Goal: Task Accomplishment & Management: Complete application form

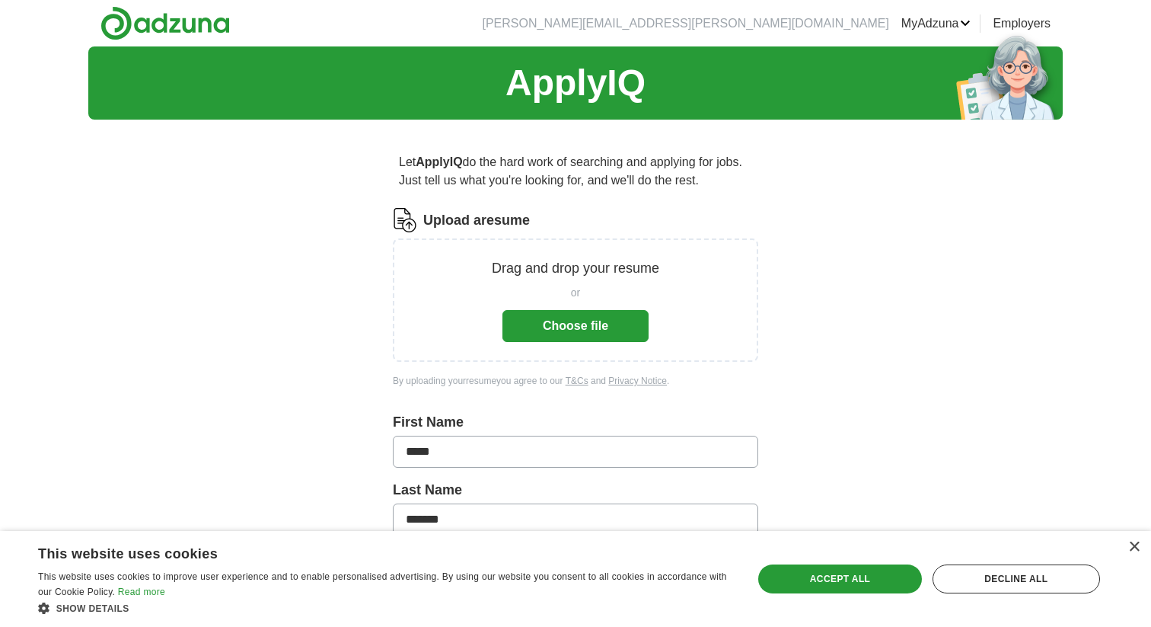
click at [553, 337] on button "Choose file" at bounding box center [575, 326] width 146 height 32
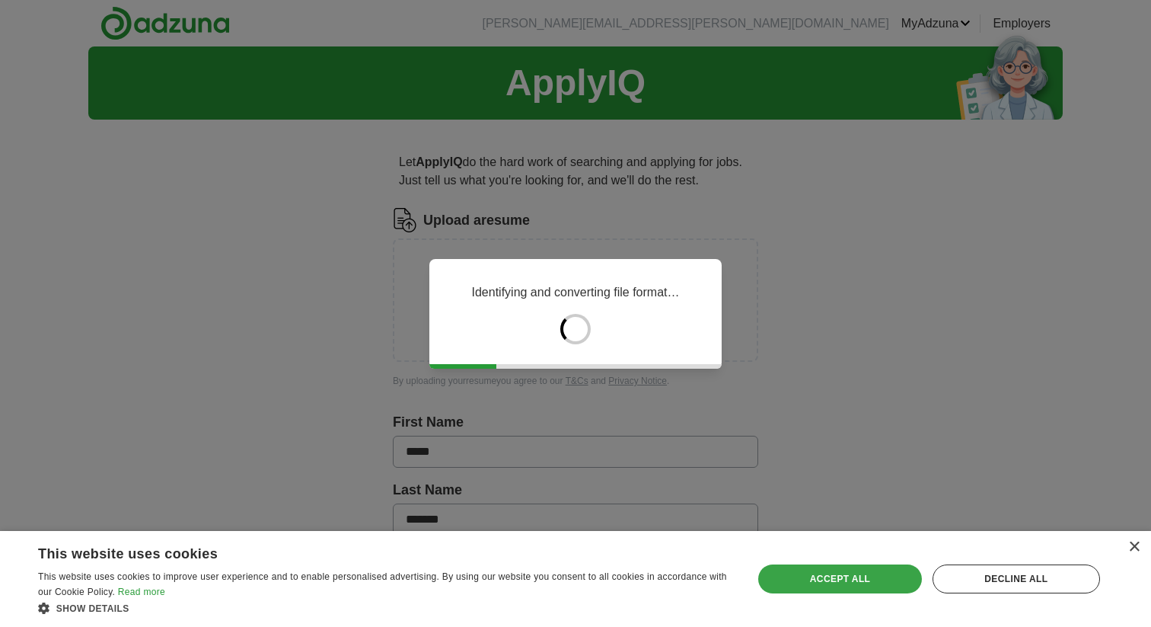
click at [865, 576] on div "Accept all" at bounding box center [839, 578] width 163 height 29
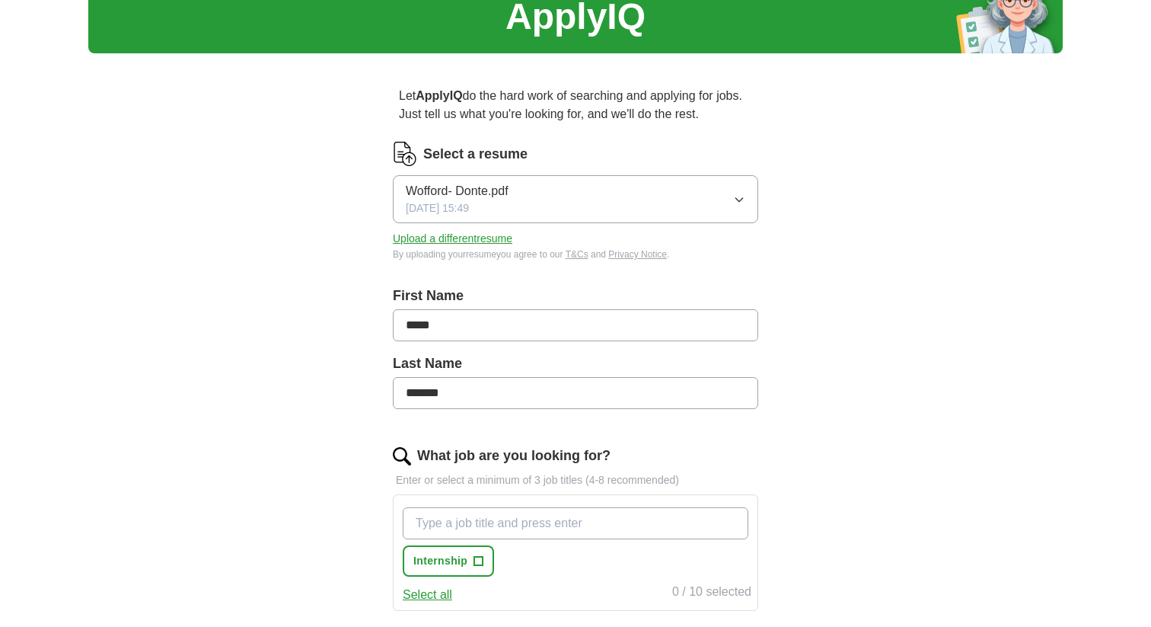
scroll to position [81, 0]
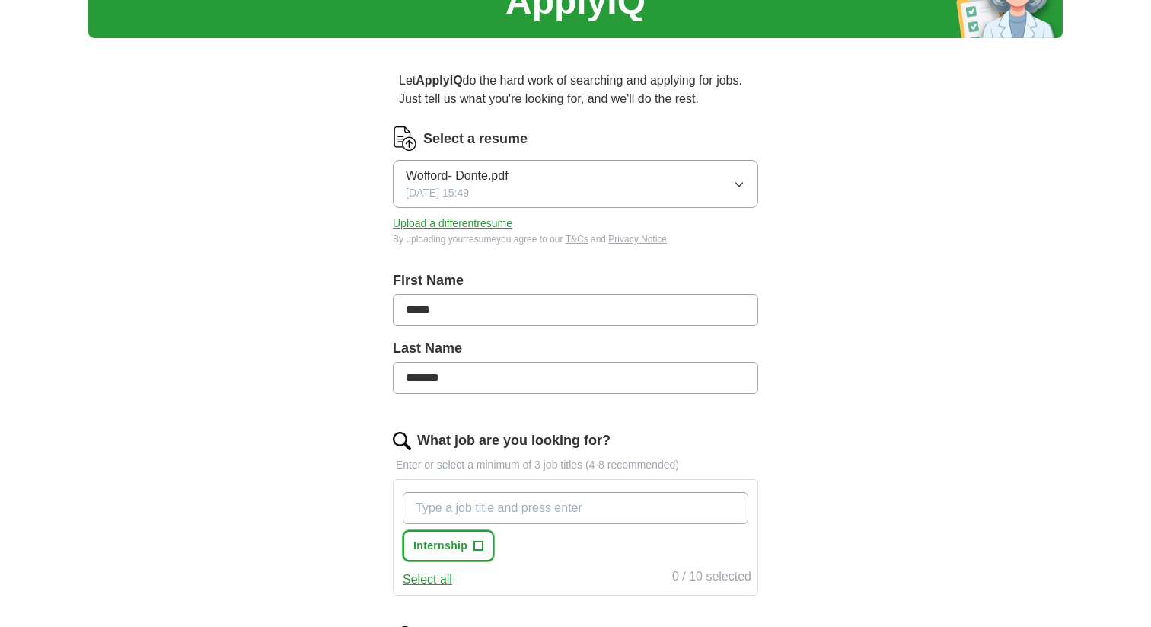
click at [474, 545] on span "+" at bounding box center [478, 546] width 9 height 12
click at [536, 519] on input "What job are you looking for?" at bounding box center [576, 508] width 346 height 32
type input "investment"
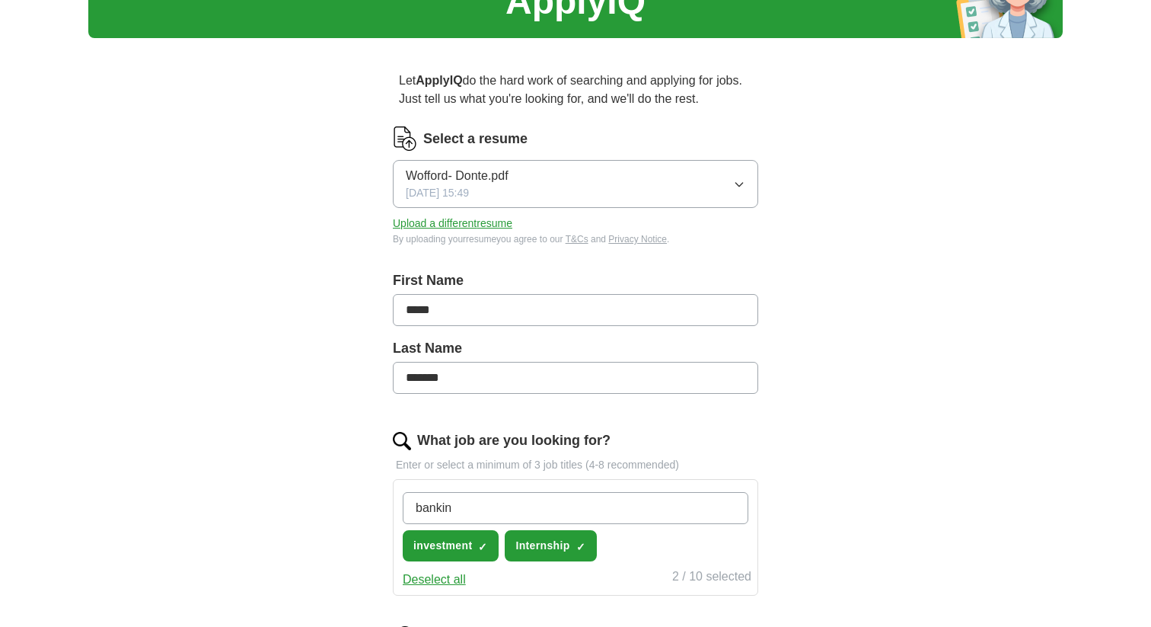
type input "banking"
type input "consulting"
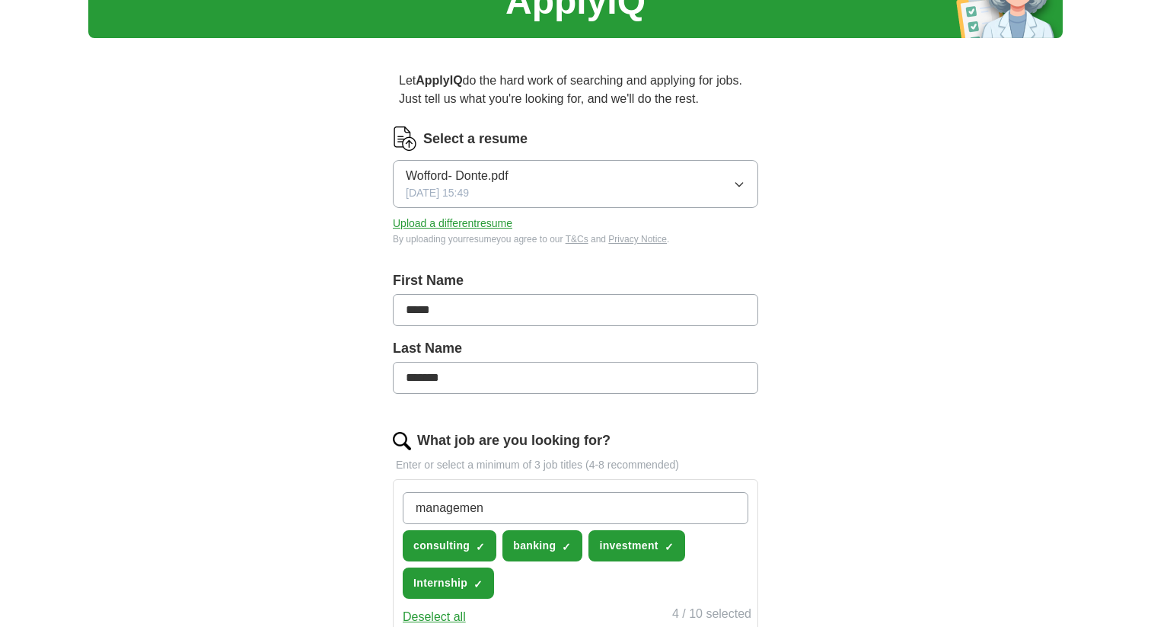
type input "management"
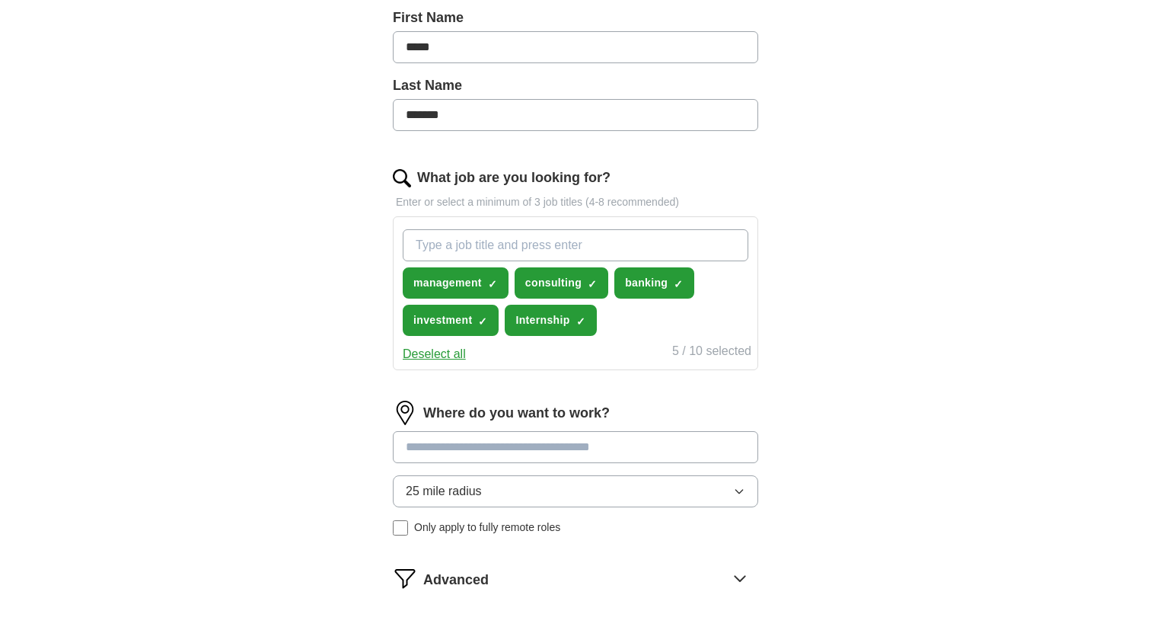
scroll to position [505, 0]
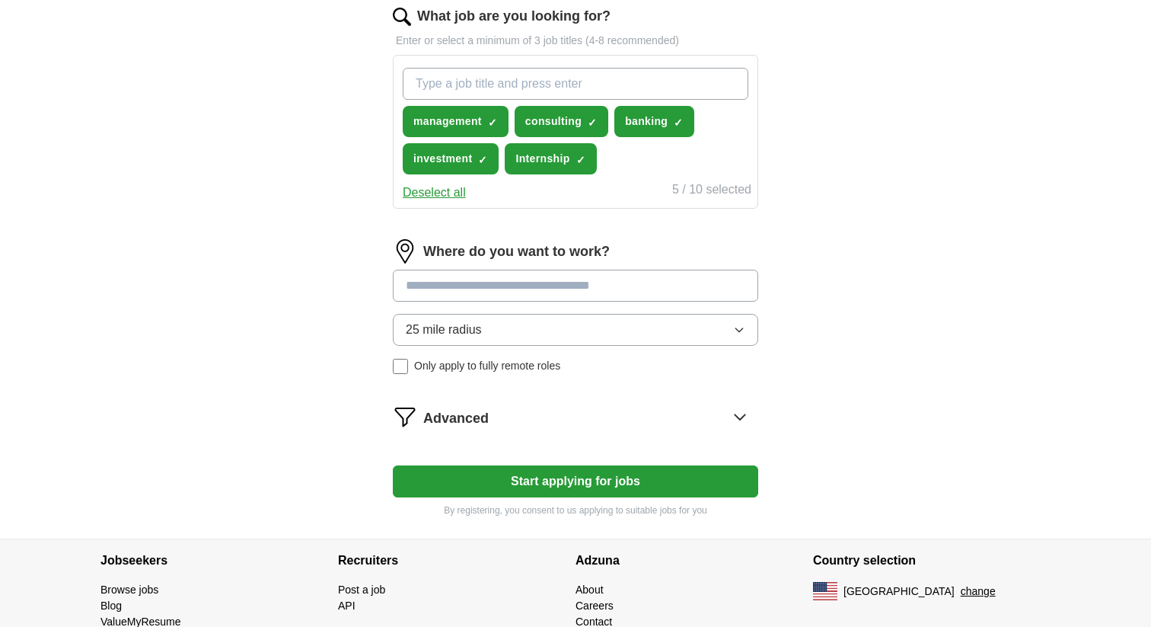
click at [582, 287] on input at bounding box center [575, 285] width 365 height 32
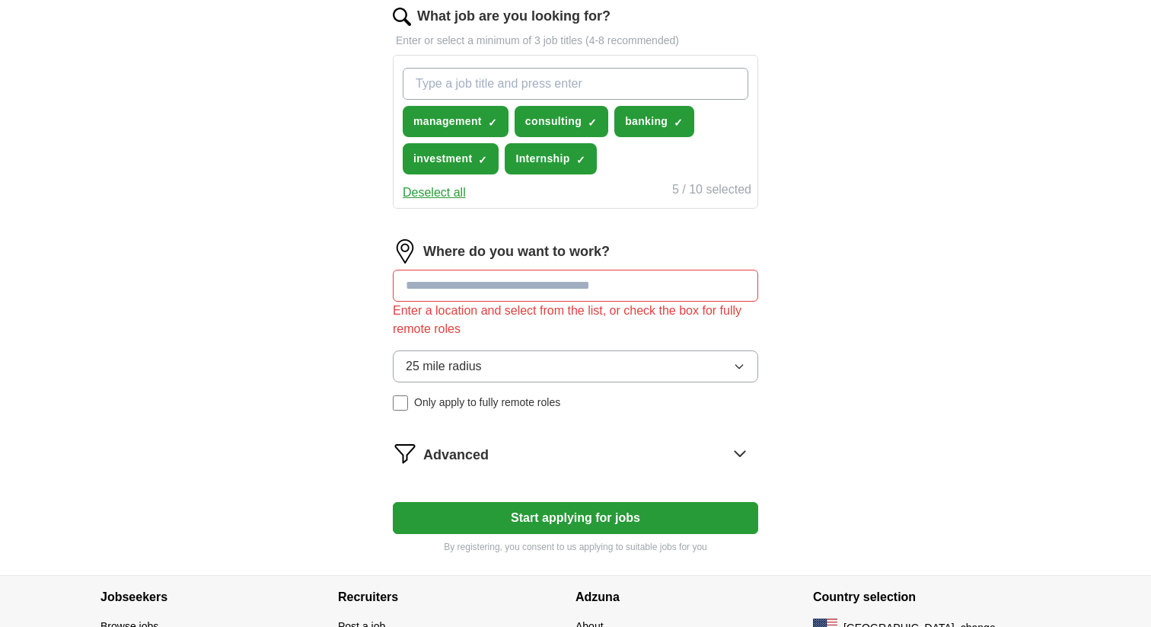
click at [588, 402] on form "Select a resume Wofford- Donte.pdf 10/14/2025, 15:49 Upload a different resume …" at bounding box center [575, 127] width 365 height 851
click at [527, 294] on input at bounding box center [575, 285] width 365 height 32
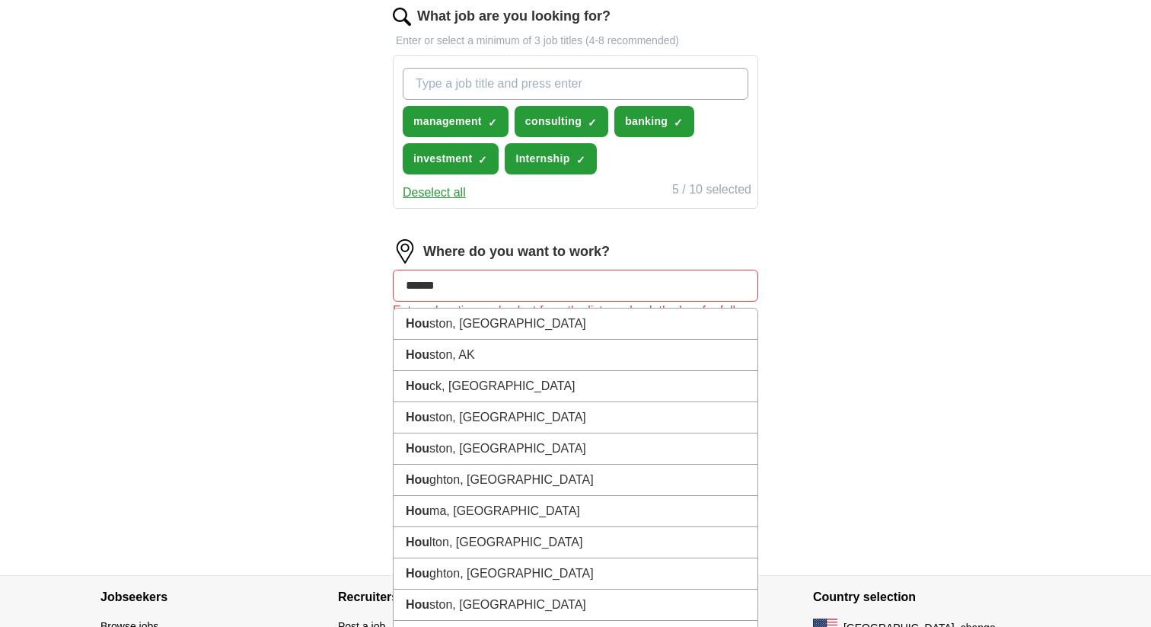
type input "*******"
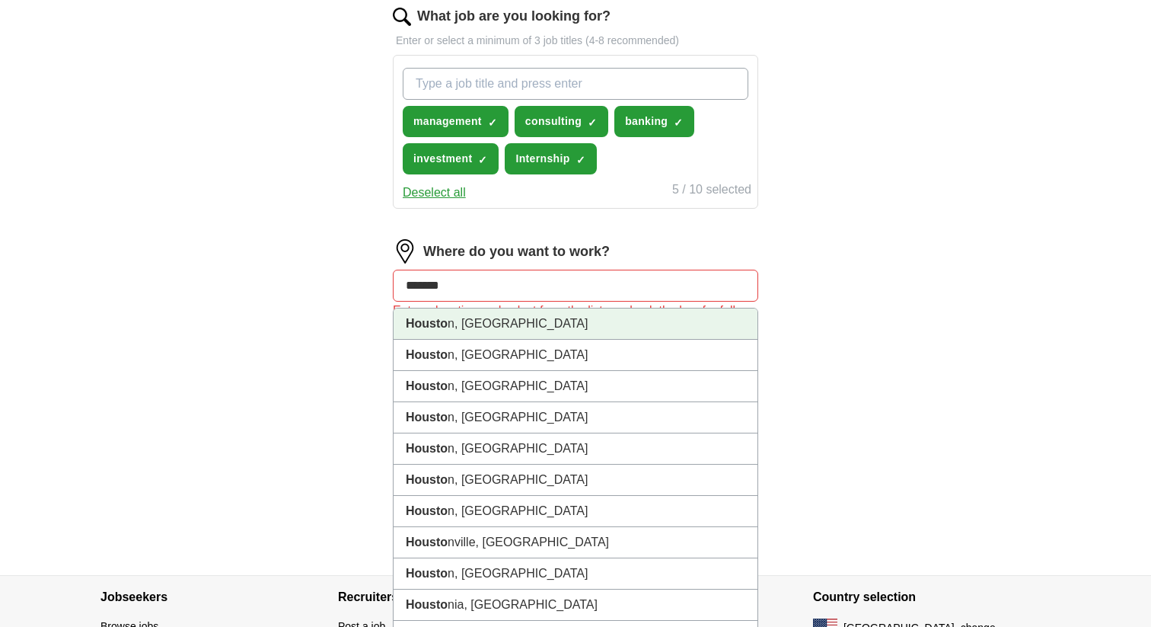
click at [492, 329] on li "Housto n, TX" at bounding box center [576, 323] width 364 height 31
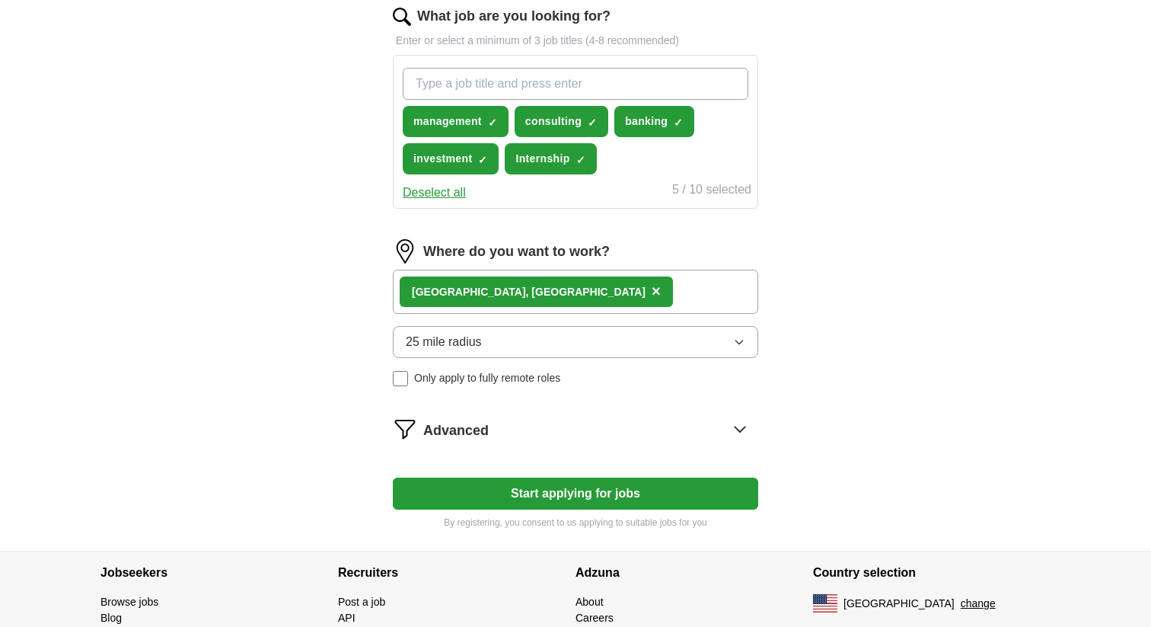
click at [537, 300] on div "Houston , TX ×" at bounding box center [575, 291] width 365 height 44
click at [517, 290] on div "Houston , TX ×" at bounding box center [575, 291] width 365 height 44
click at [572, 491] on button "Start applying for jobs" at bounding box center [575, 493] width 365 height 32
select select "**"
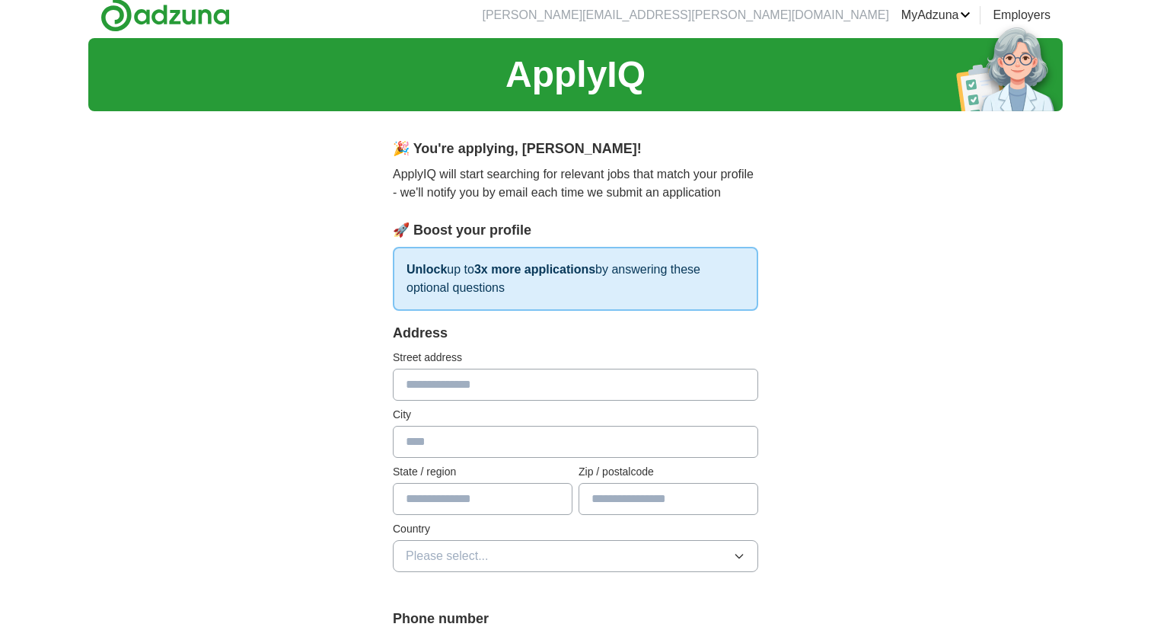
scroll to position [0, 0]
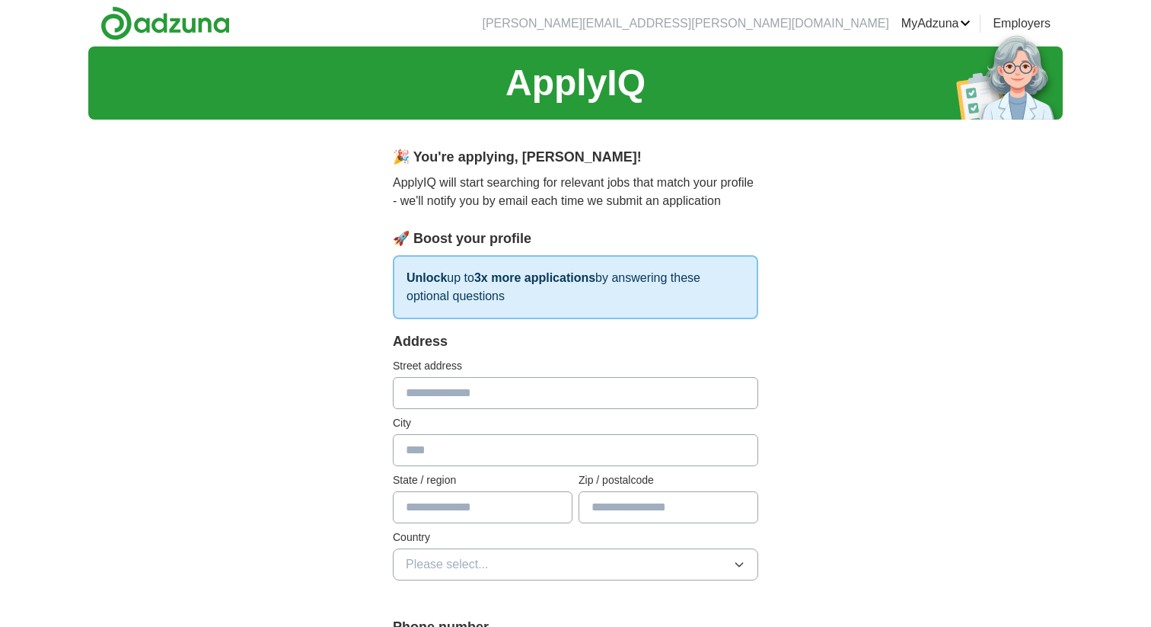
click at [541, 386] on input "text" at bounding box center [575, 393] width 365 height 32
type input "**********"
type input "*******"
type input "**"
type input "*****"
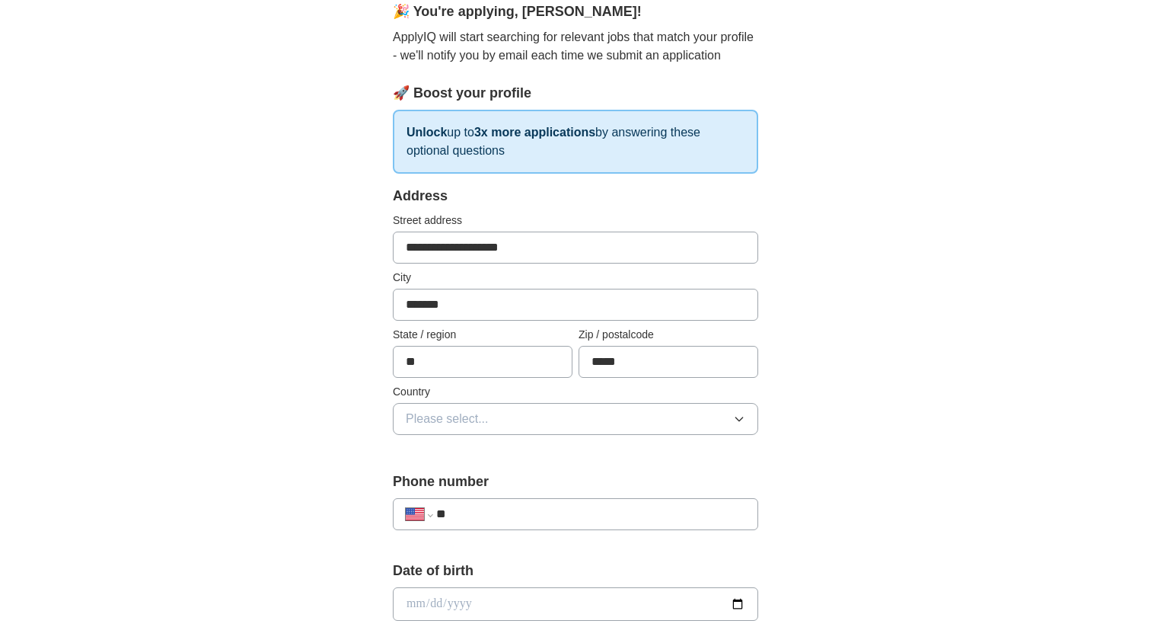
scroll to position [294, 0]
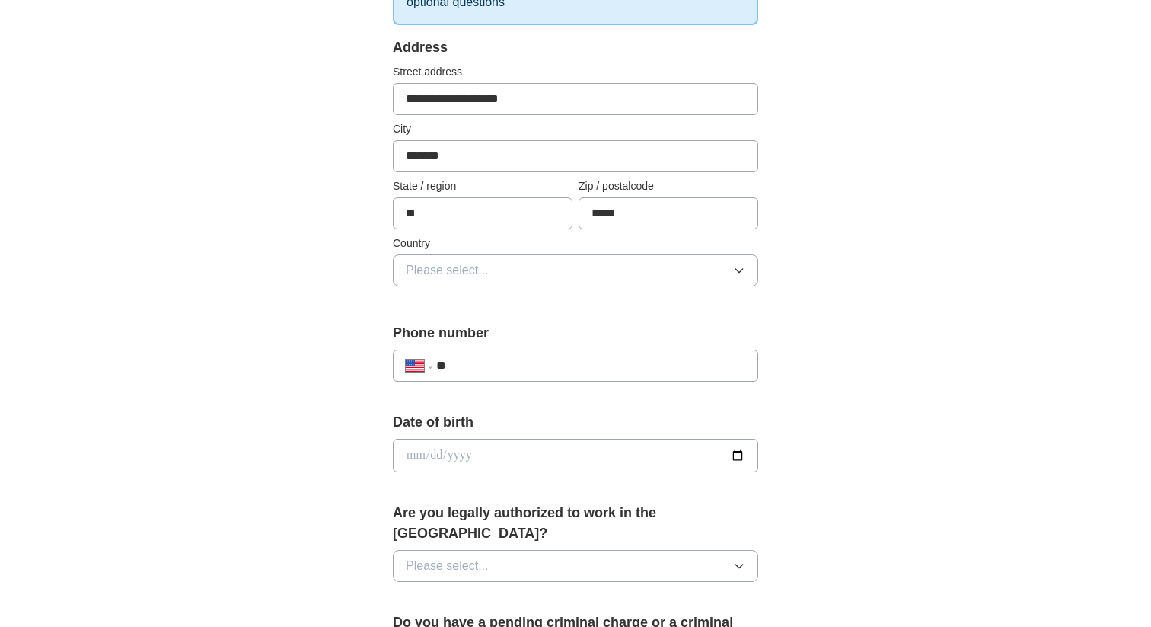
click at [526, 248] on label "Country" at bounding box center [575, 243] width 365 height 16
click at [523, 266] on button "Please select..." at bounding box center [575, 270] width 365 height 32
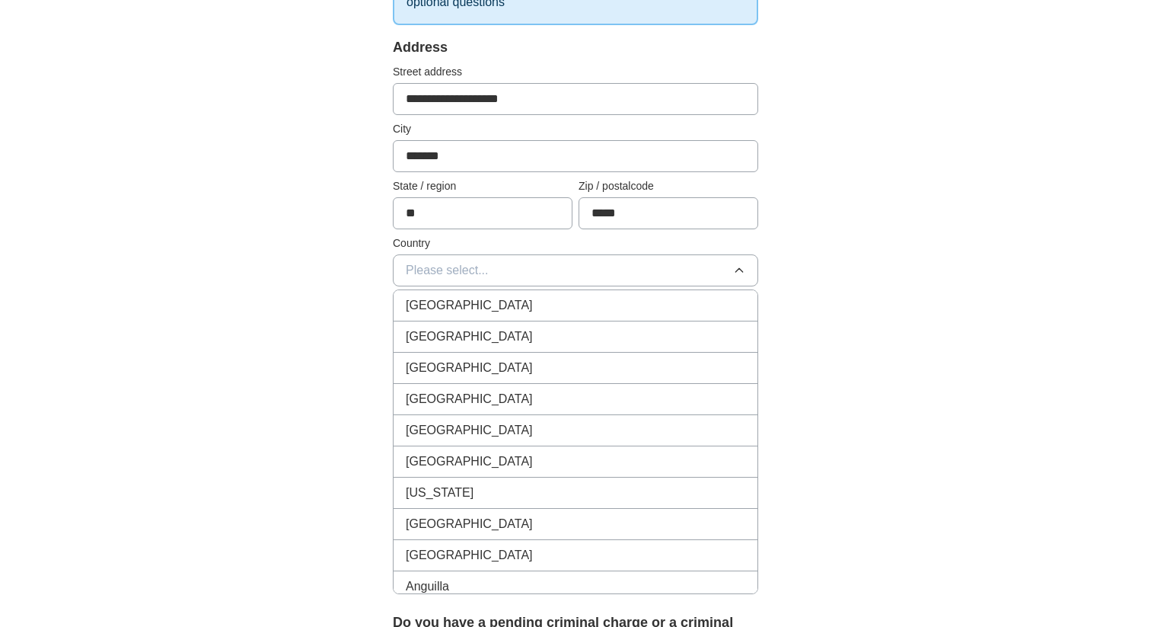
click at [488, 333] on div "United States" at bounding box center [576, 336] width 340 height 18
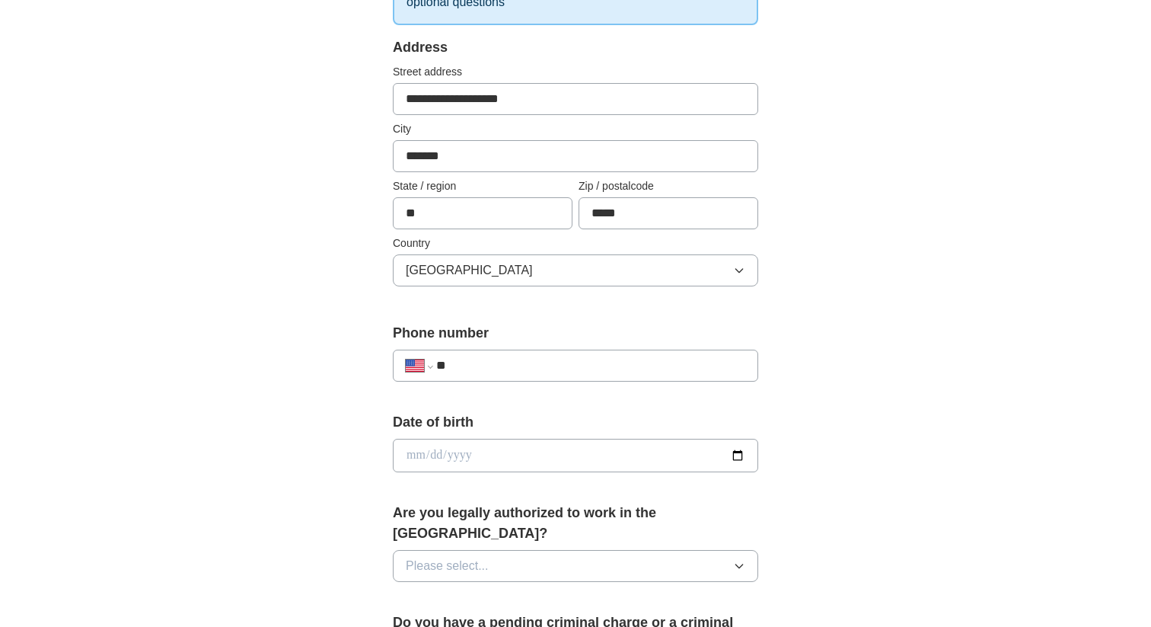
click at [498, 361] on input "**" at bounding box center [590, 365] width 309 height 18
type input "**********"
click at [434, 452] on input "date" at bounding box center [575, 454] width 365 height 33
click at [729, 458] on input "date" at bounding box center [575, 454] width 365 height 33
click at [738, 458] on input "date" at bounding box center [575, 454] width 365 height 33
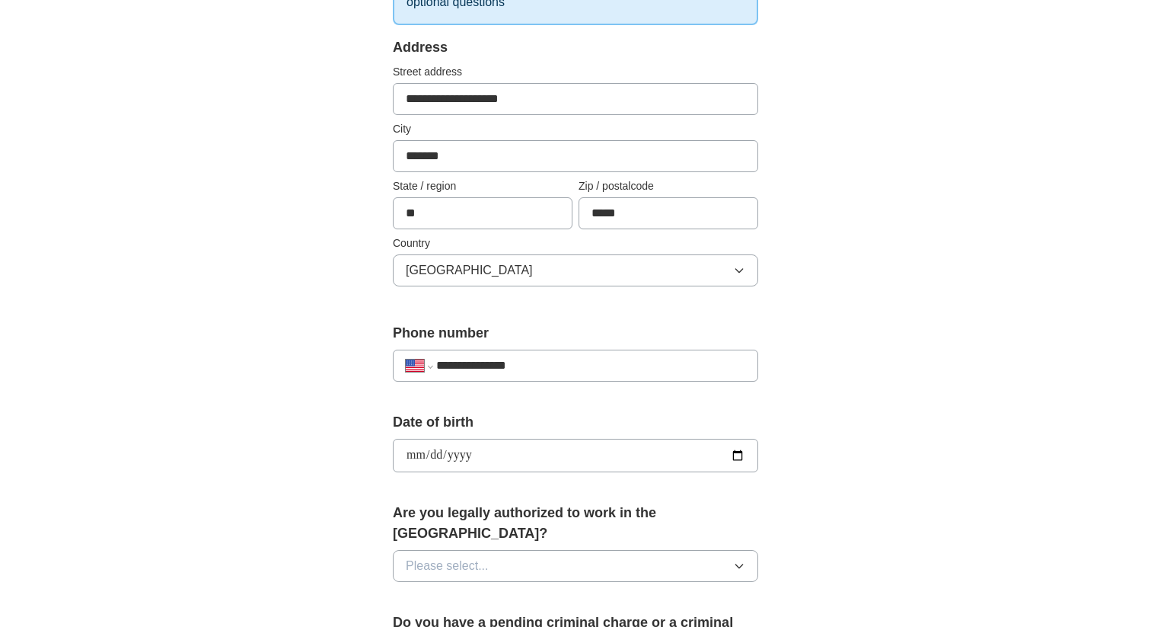
type input "**********"
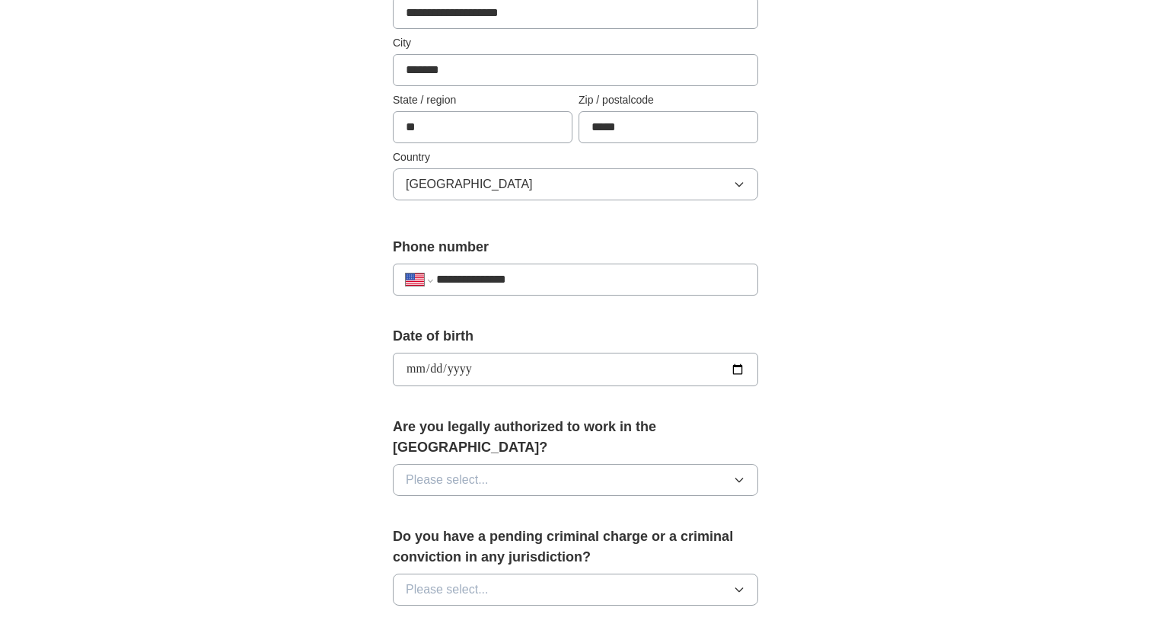
scroll to position [405, 0]
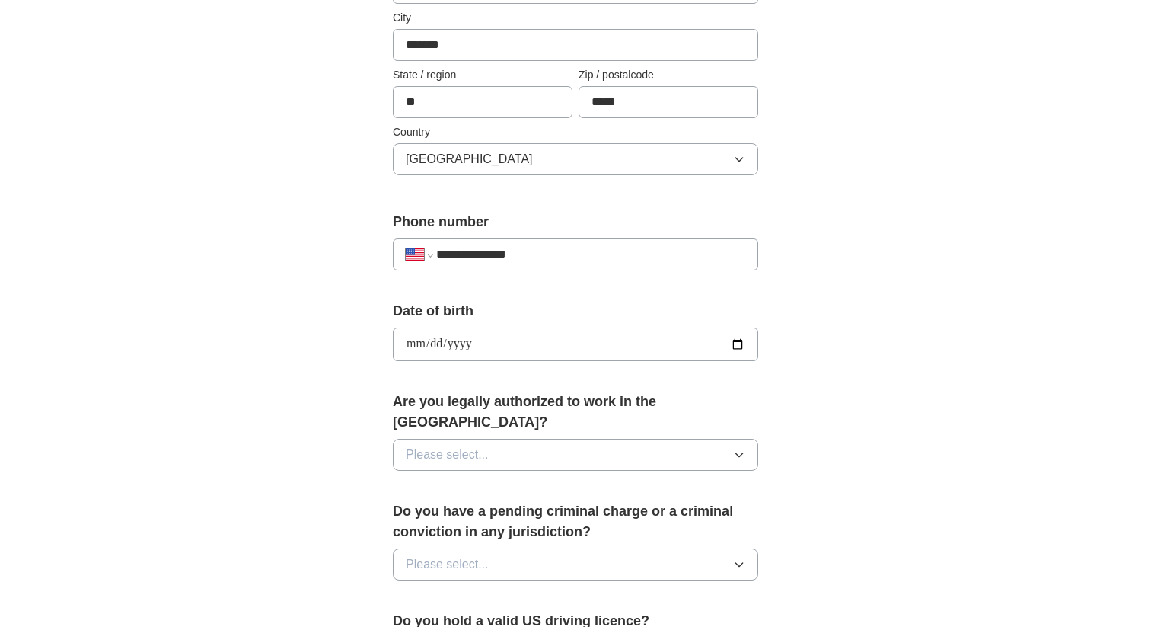
click at [521, 438] on button "Please select..." at bounding box center [575, 454] width 365 height 32
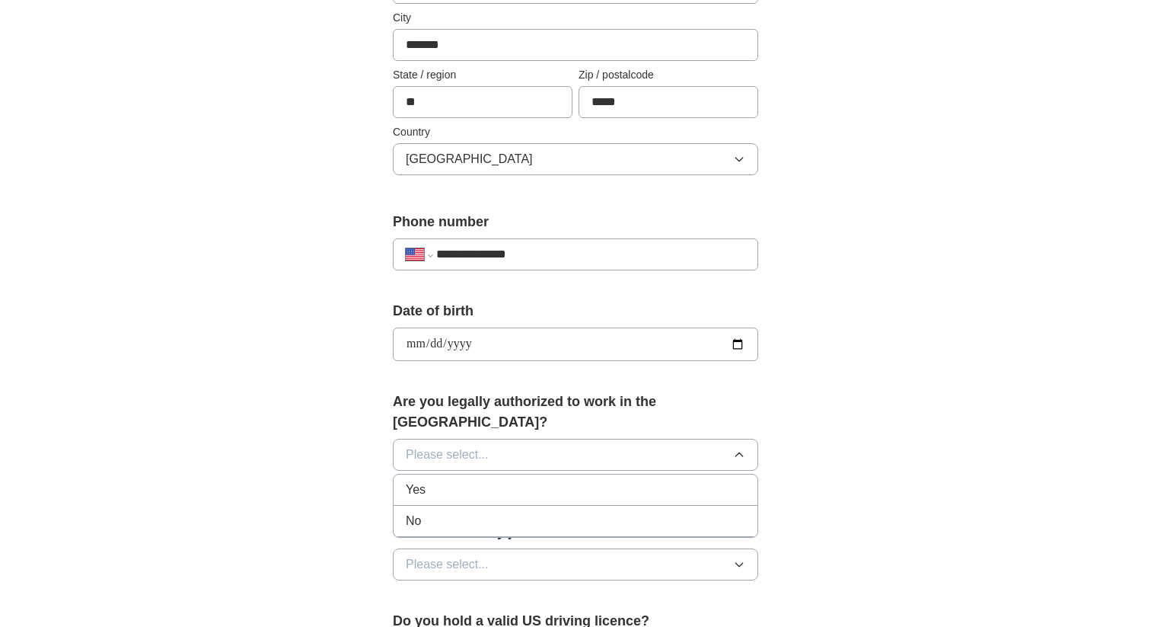
click at [505, 480] on div "Yes" at bounding box center [576, 489] width 340 height 18
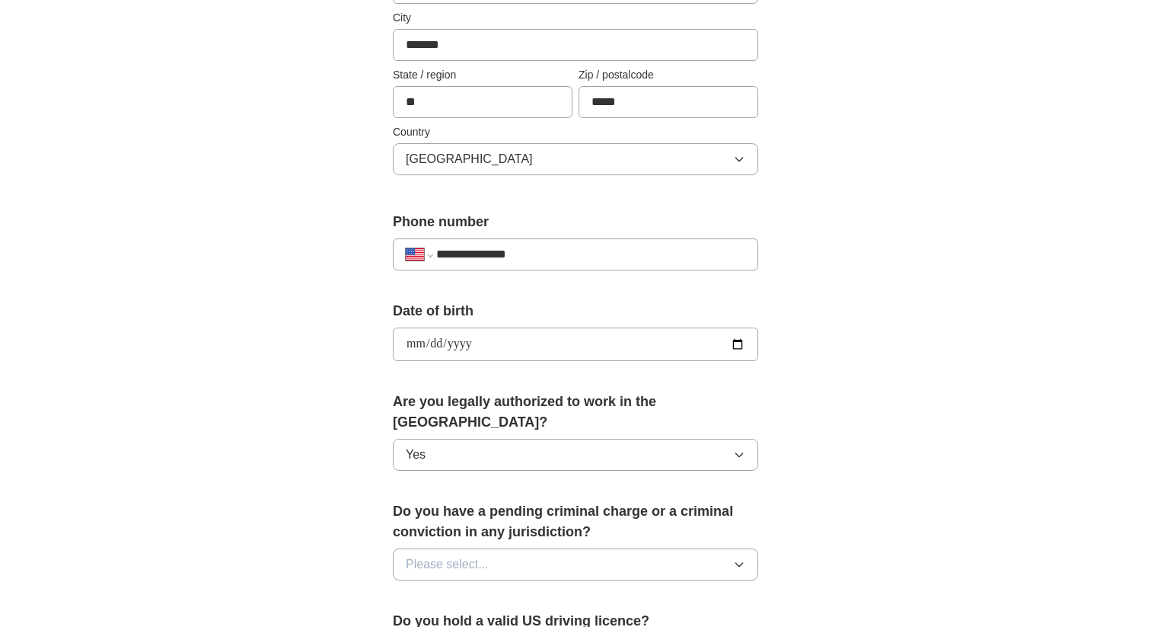
click at [480, 555] on span "Please select..." at bounding box center [447, 564] width 83 height 18
click at [470, 615] on li "No" at bounding box center [576, 630] width 364 height 31
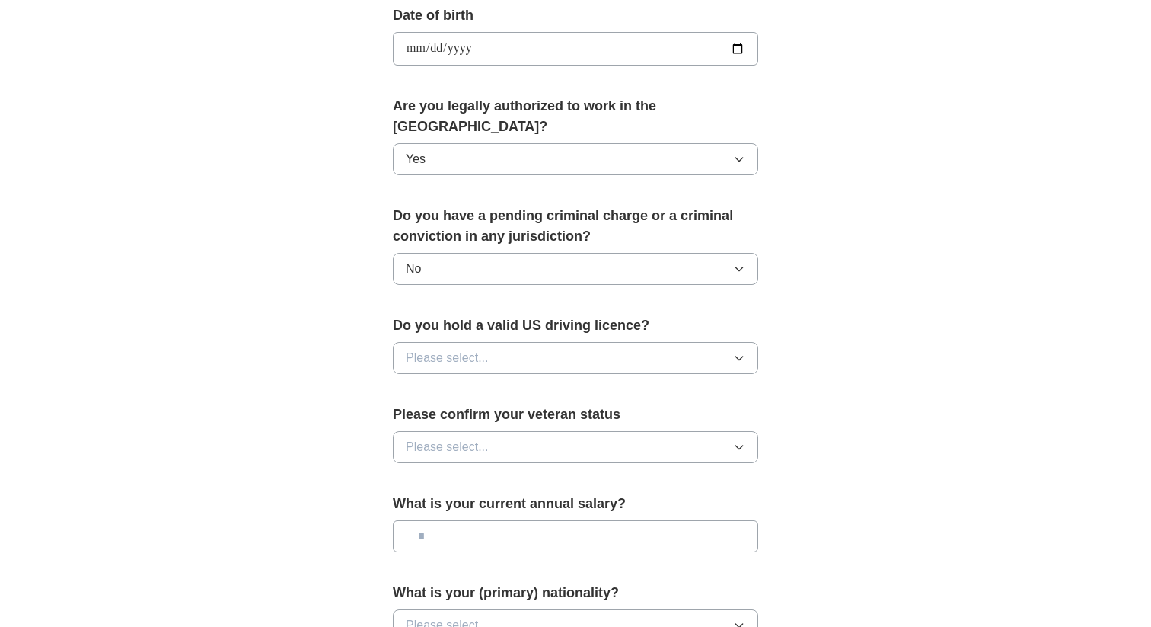
scroll to position [709, 0]
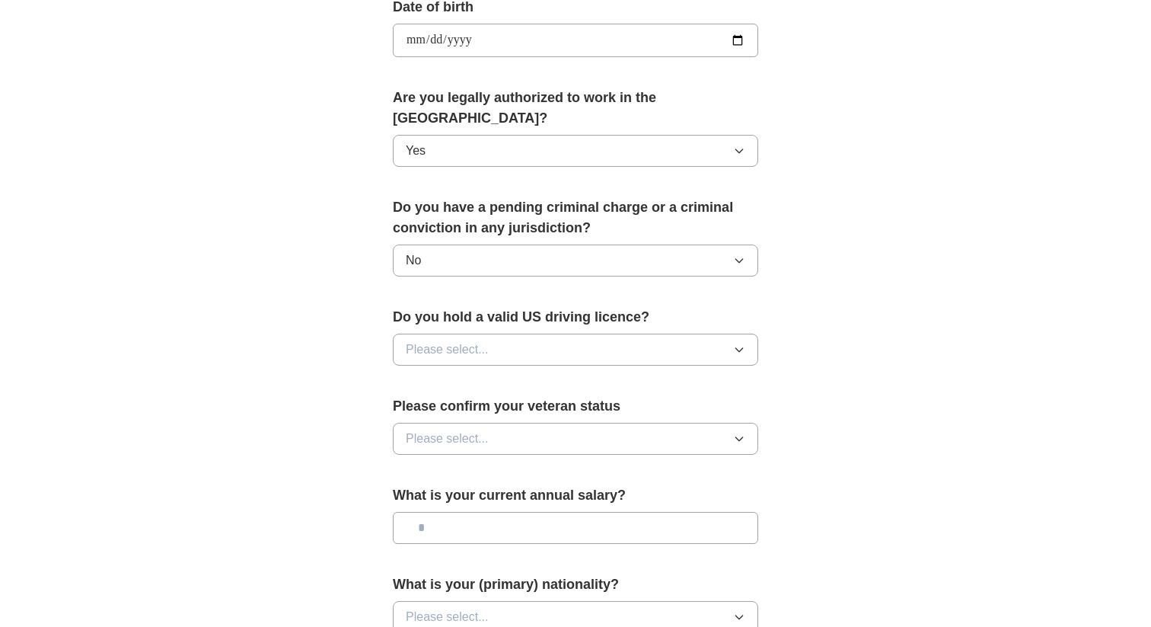
click at [534, 337] on button "Please select..." at bounding box center [575, 349] width 365 height 32
click at [512, 375] on div "Yes" at bounding box center [576, 384] width 340 height 18
click at [505, 422] on button "Please select..." at bounding box center [575, 438] width 365 height 32
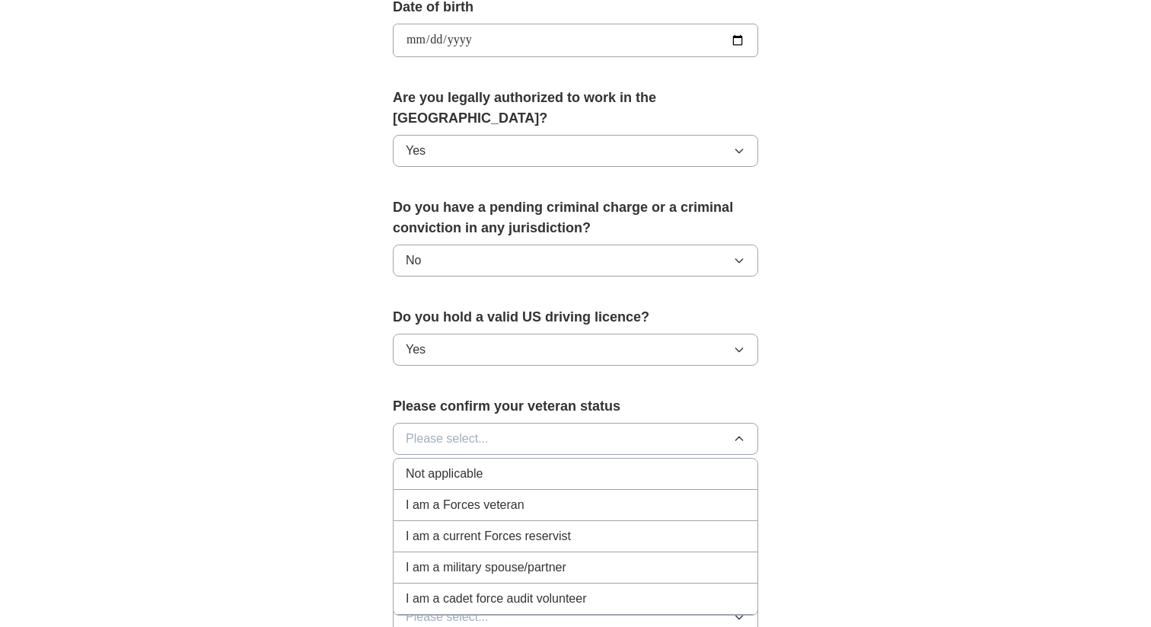
click at [547, 464] on div "Not applicable" at bounding box center [576, 473] width 340 height 18
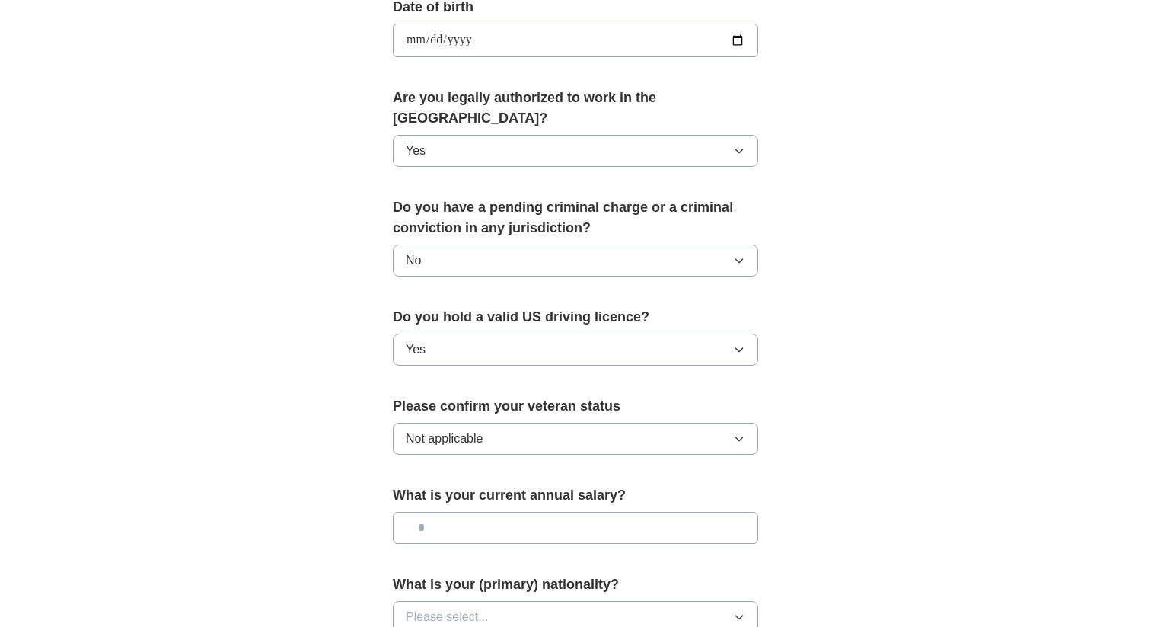
click at [509, 513] on input "text" at bounding box center [575, 528] width 365 height 32
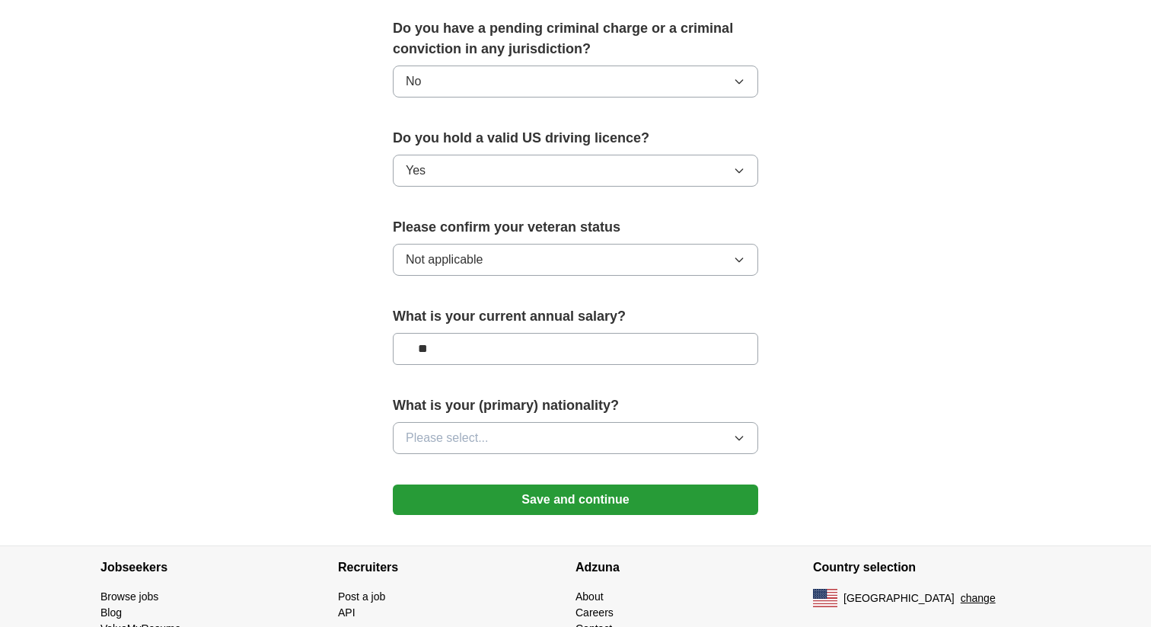
scroll to position [889, 0]
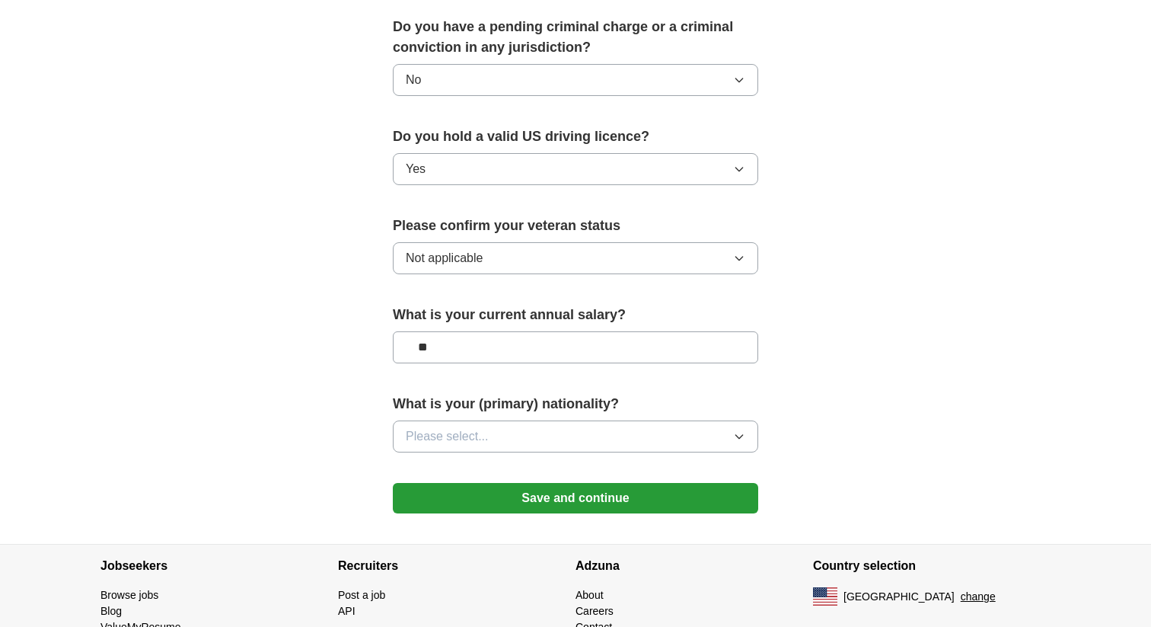
type input "**"
click at [477, 427] on span "Please select..." at bounding box center [447, 436] width 83 height 18
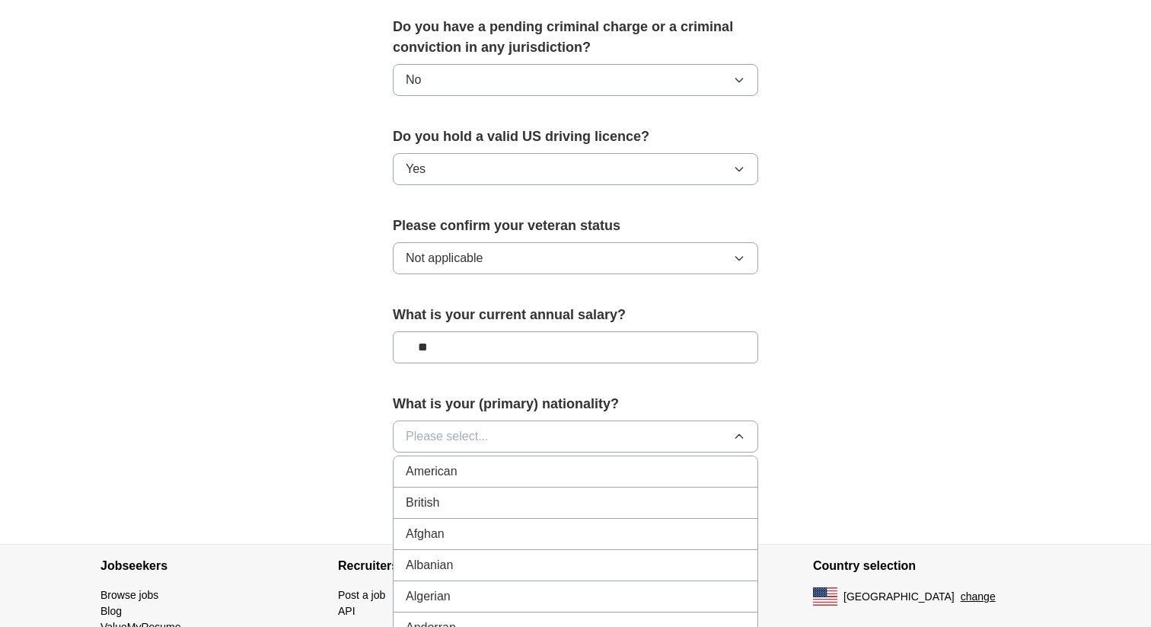
click at [467, 462] on div "American" at bounding box center [576, 471] width 340 height 18
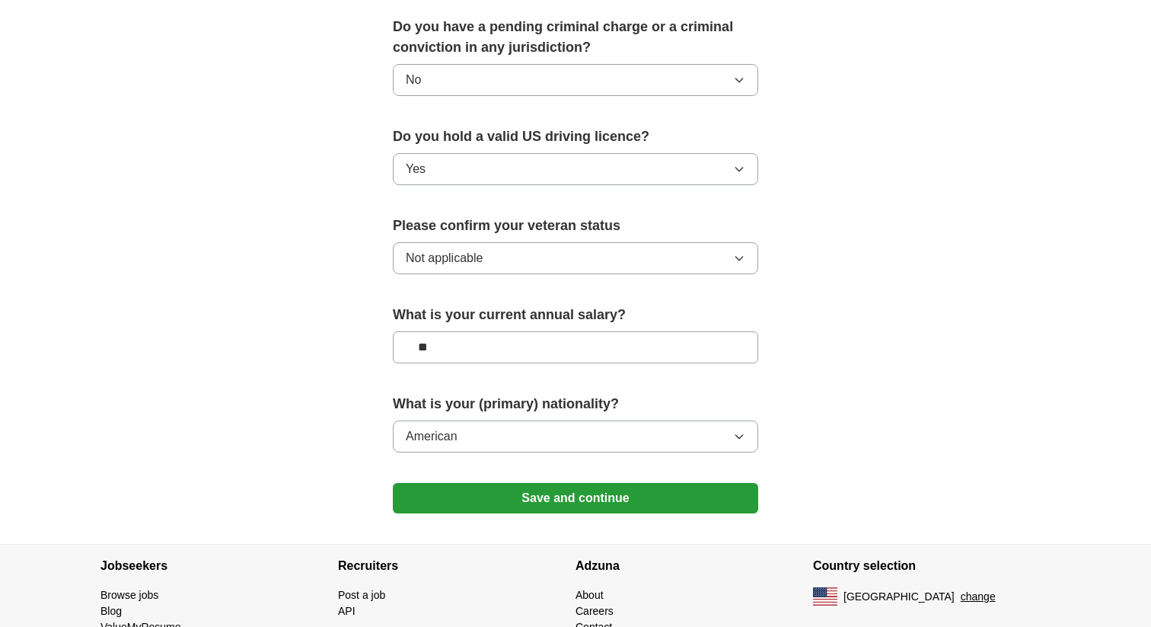
click at [510, 483] on button "Save and continue" at bounding box center [575, 498] width 365 height 30
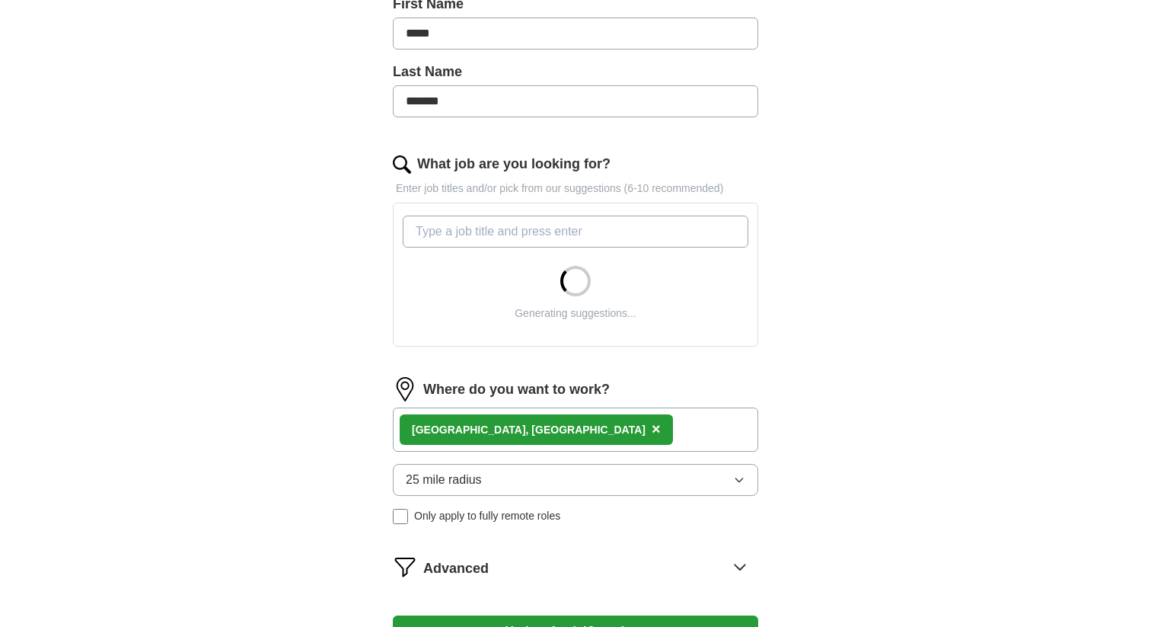
scroll to position [376, 0]
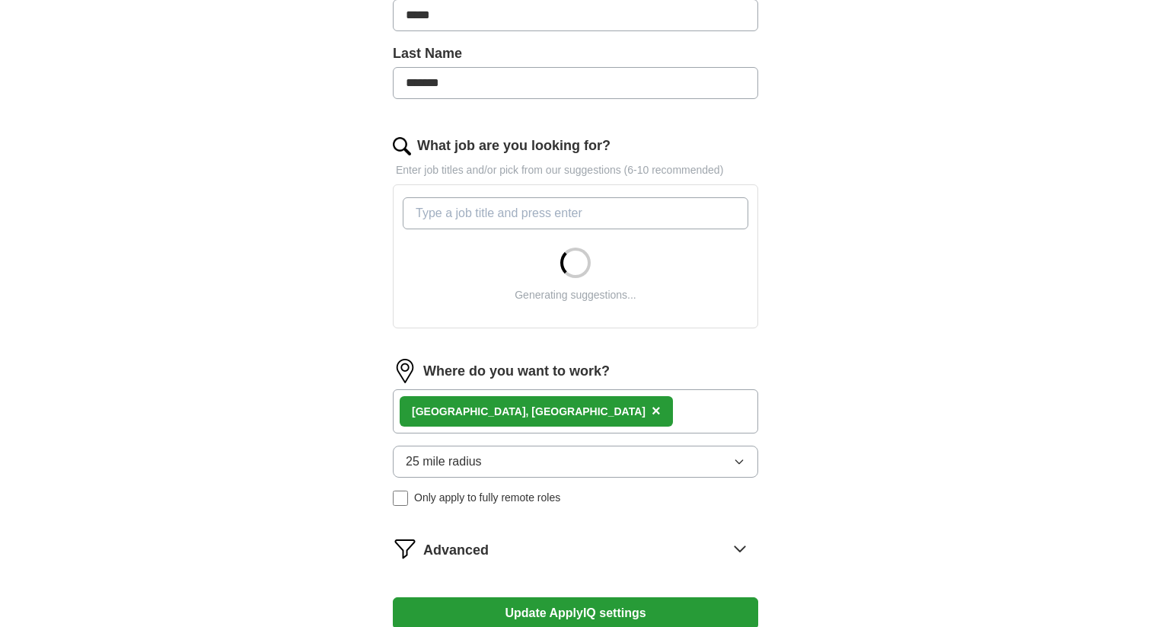
click at [558, 398] on div "[GEOGRAPHIC_DATA], [GEOGRAPHIC_DATA] ×" at bounding box center [575, 411] width 365 height 44
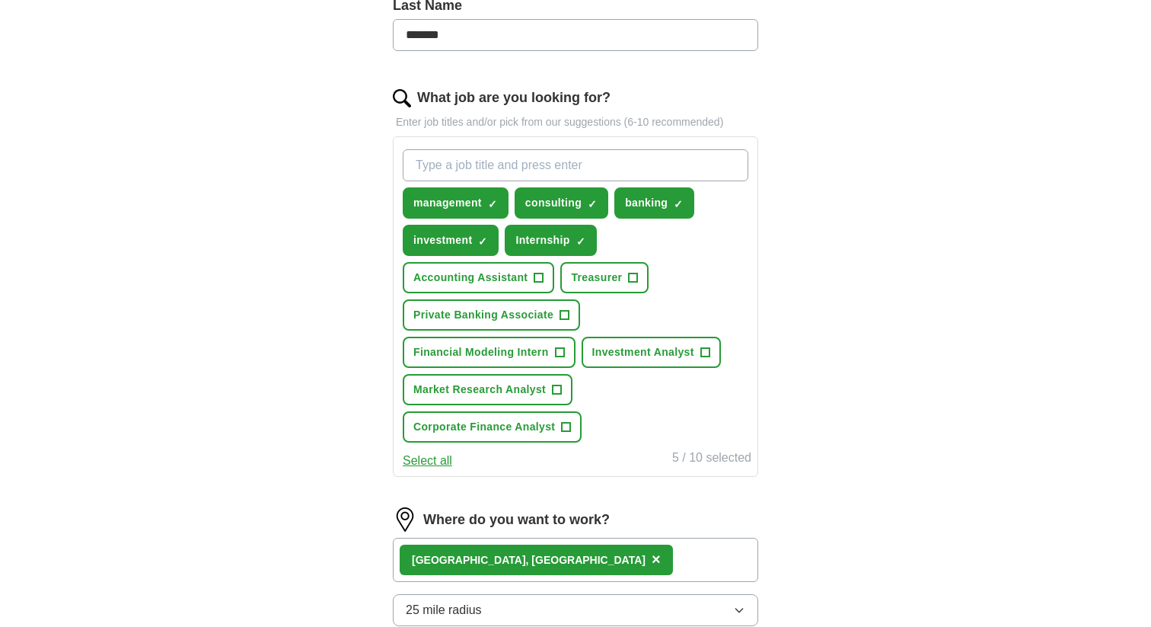
scroll to position [431, 0]
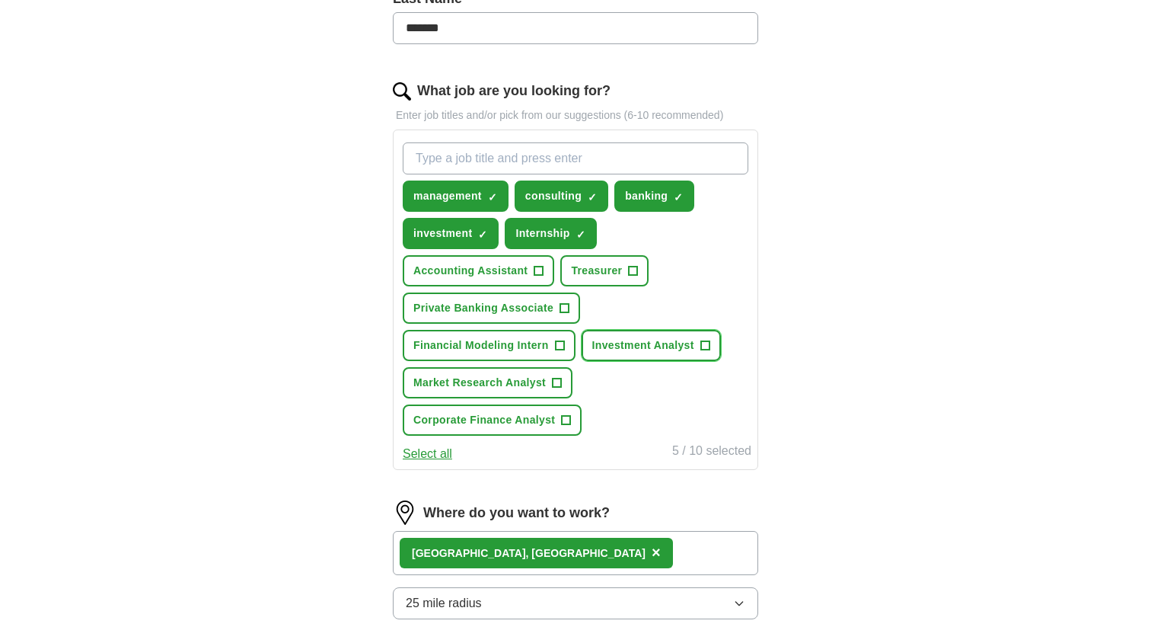
click at [652, 355] on button "Investment Analyst +" at bounding box center [651, 345] width 139 height 31
click at [547, 353] on button "Financial Modeling Intern +" at bounding box center [489, 345] width 173 height 31
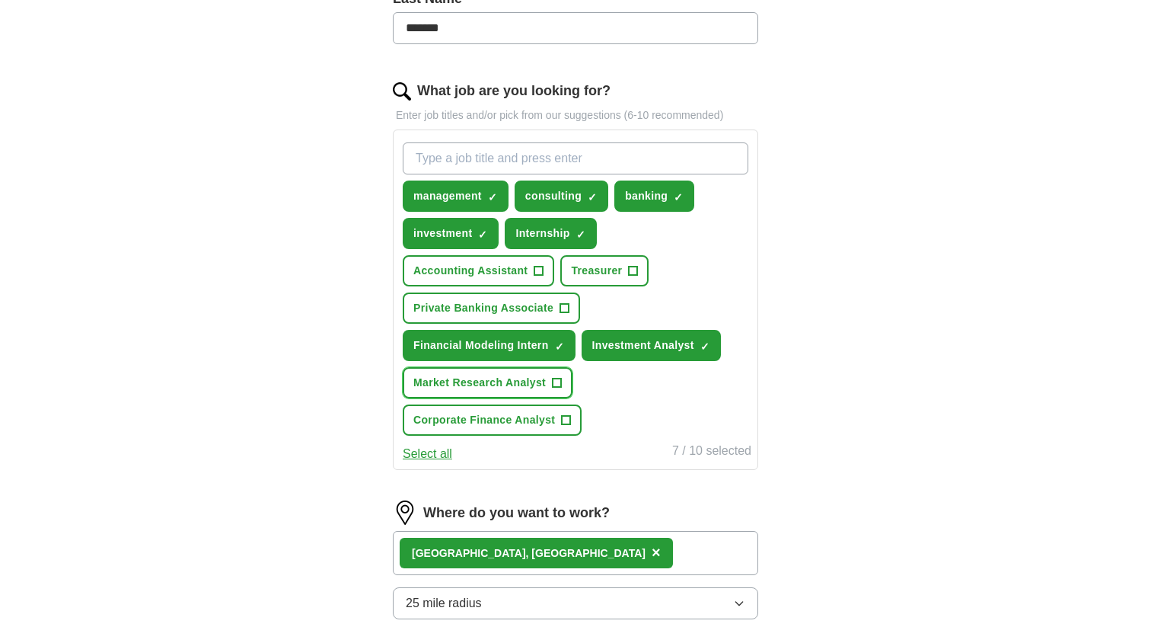
click at [547, 396] on button "Market Research Analyst +" at bounding box center [488, 382] width 170 height 31
click at [532, 426] on span "Corporate Finance Analyst" at bounding box center [484, 420] width 142 height 16
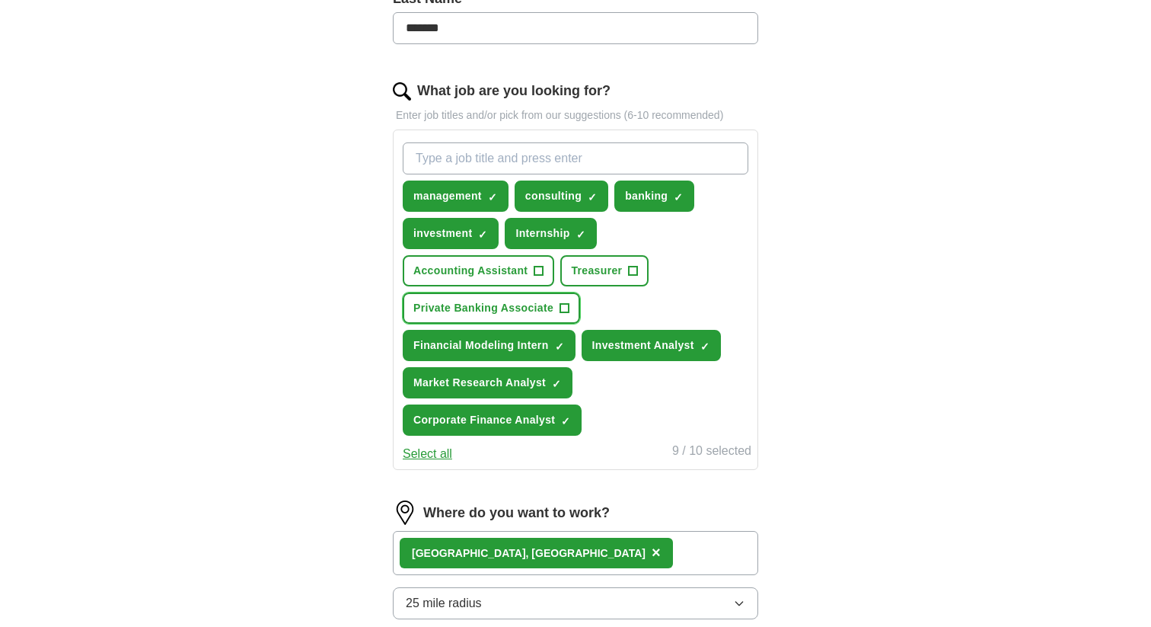
click at [571, 304] on button "Private Banking Associate +" at bounding box center [491, 307] width 177 height 31
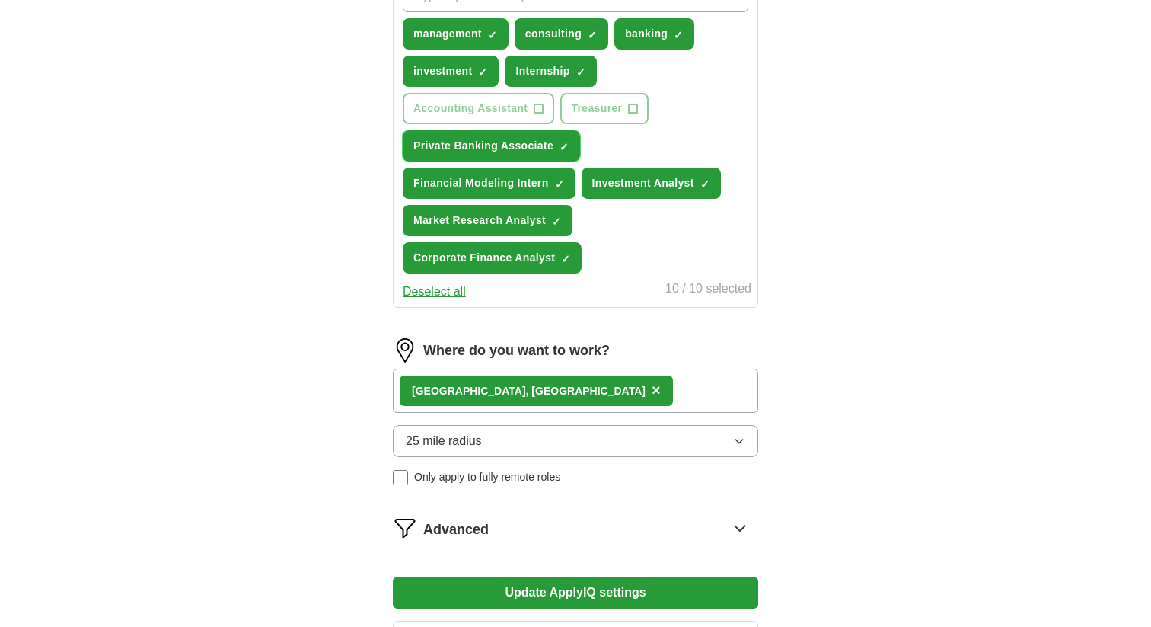
scroll to position [597, 0]
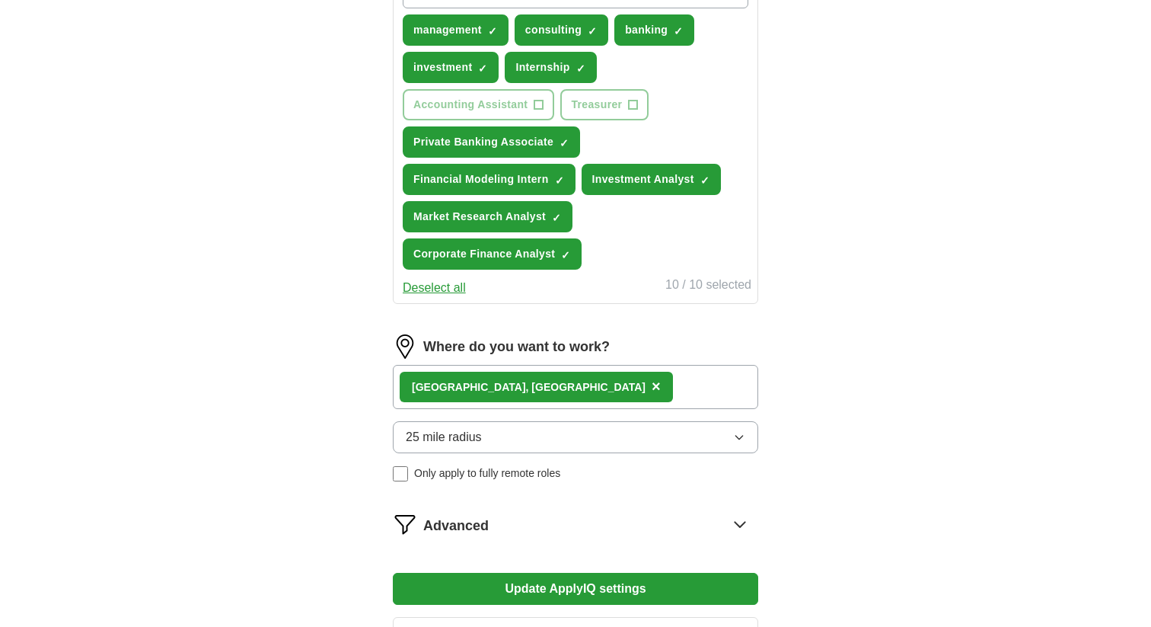
click at [577, 429] on button "25 mile radius" at bounding box center [575, 437] width 365 height 32
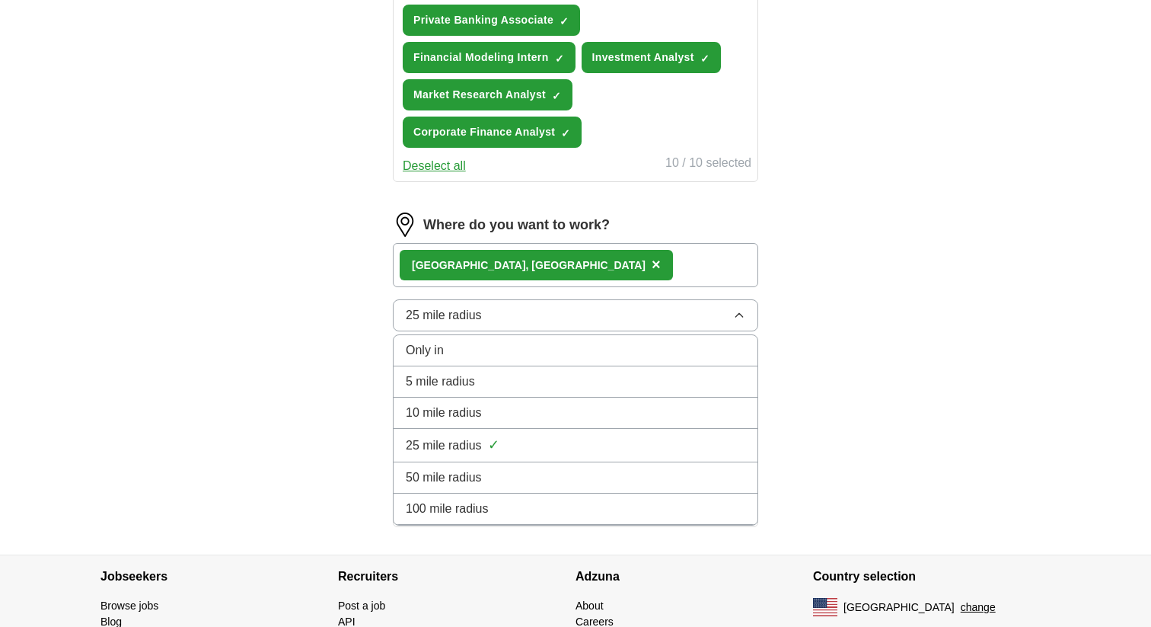
scroll to position [800, 0]
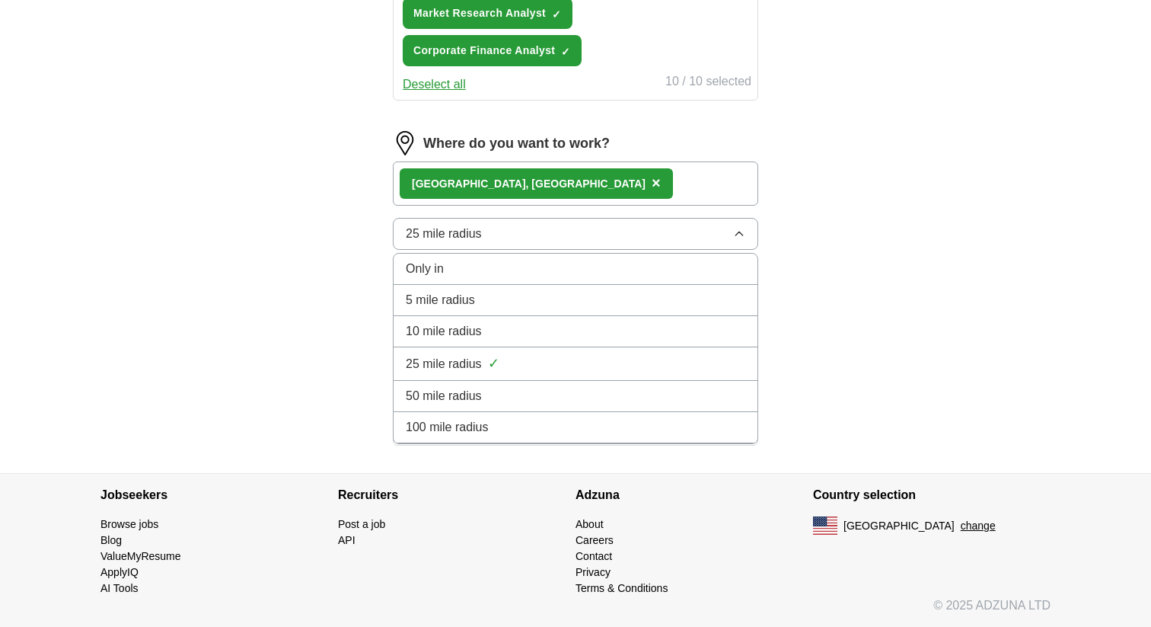
click at [500, 423] on div "100 mile radius" at bounding box center [576, 427] width 340 height 18
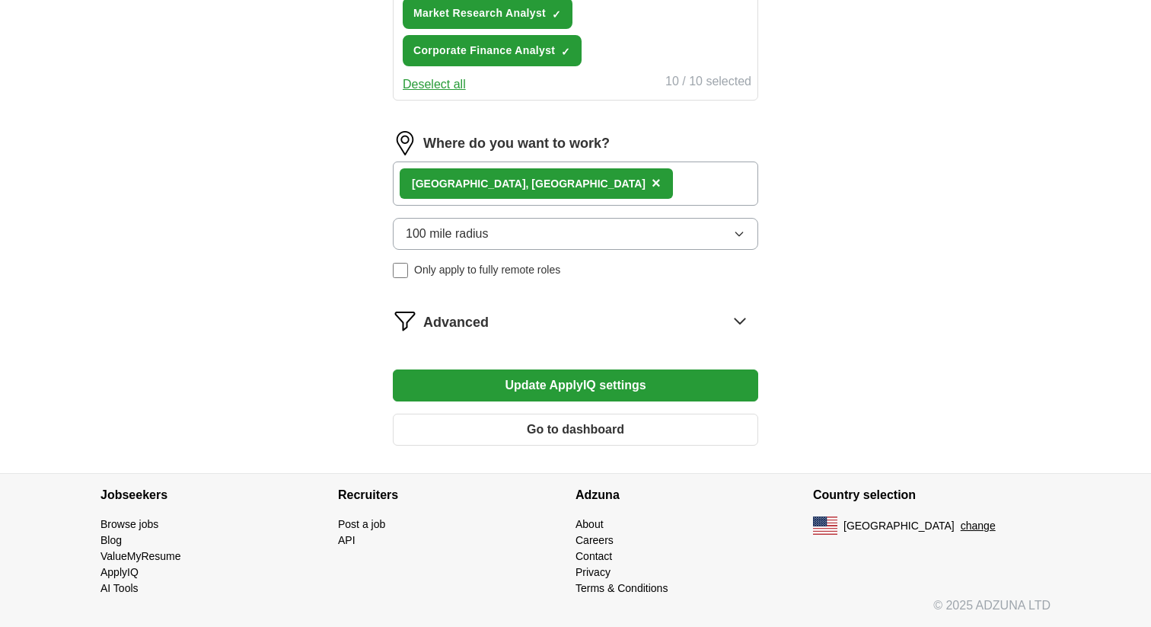
click at [507, 325] on div "Advanced" at bounding box center [590, 320] width 335 height 24
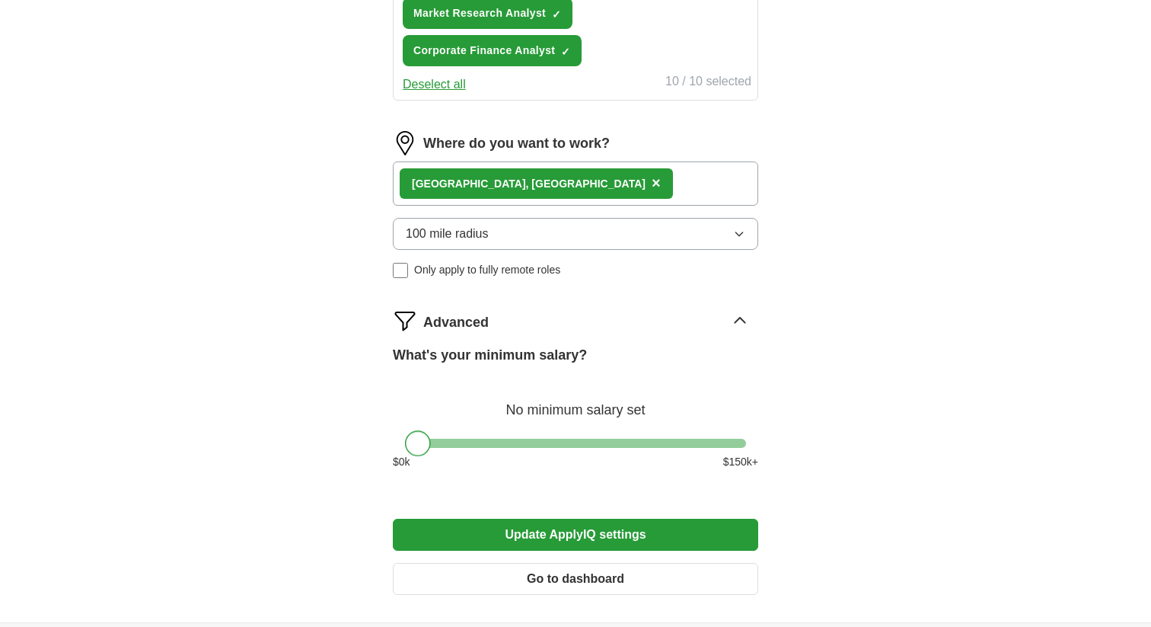
drag, startPoint x: 409, startPoint y: 446, endPoint x: 379, endPoint y: 453, distance: 30.5
click at [448, 536] on button "Update ApplyIQ settings" at bounding box center [575, 534] width 365 height 32
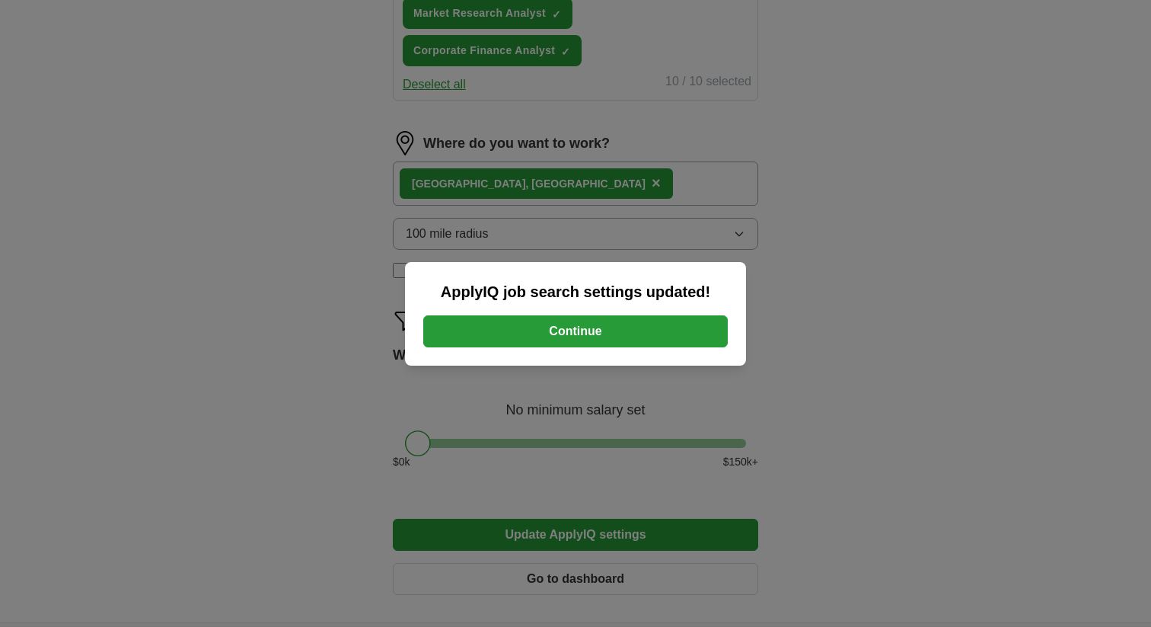
click at [574, 324] on button "Continue" at bounding box center [575, 331] width 304 height 32
